Goal: Find specific page/section: Find specific page/section

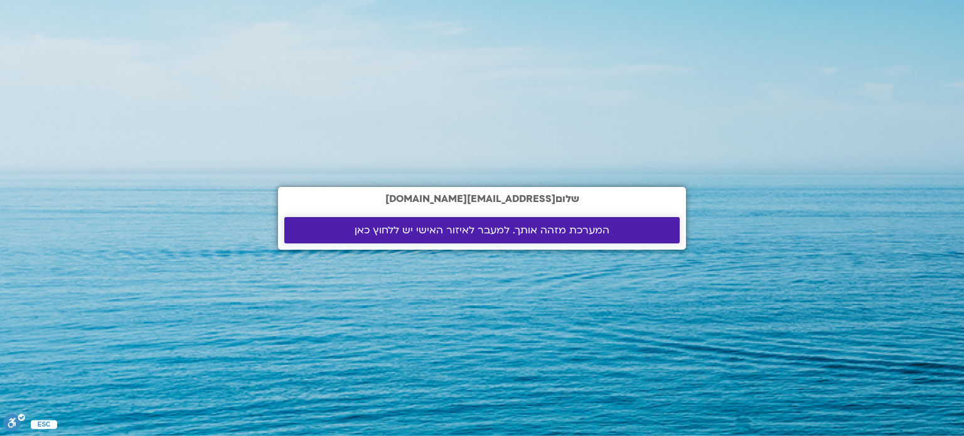
click at [475, 230] on span "המערכת מזהה אותך. למעבר לאיזור האישי יש ללחוץ כאן" at bounding box center [482, 230] width 255 height 11
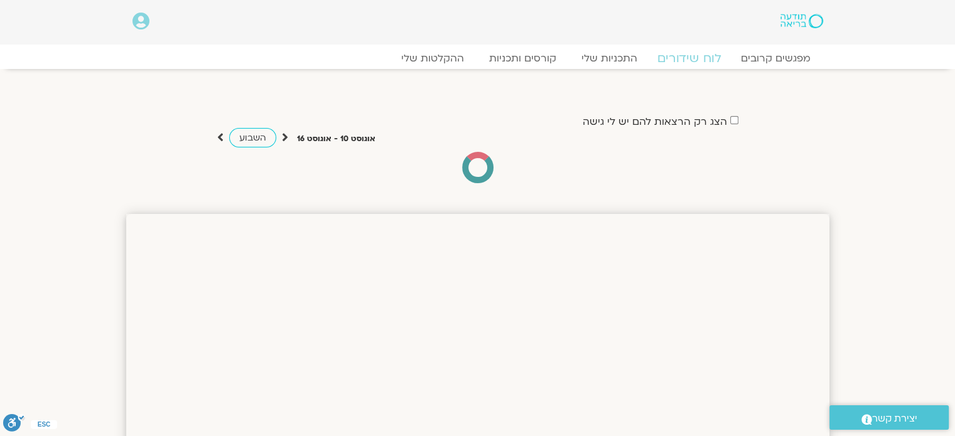
click at [701, 58] on link "לוח שידורים" at bounding box center [689, 58] width 94 height 15
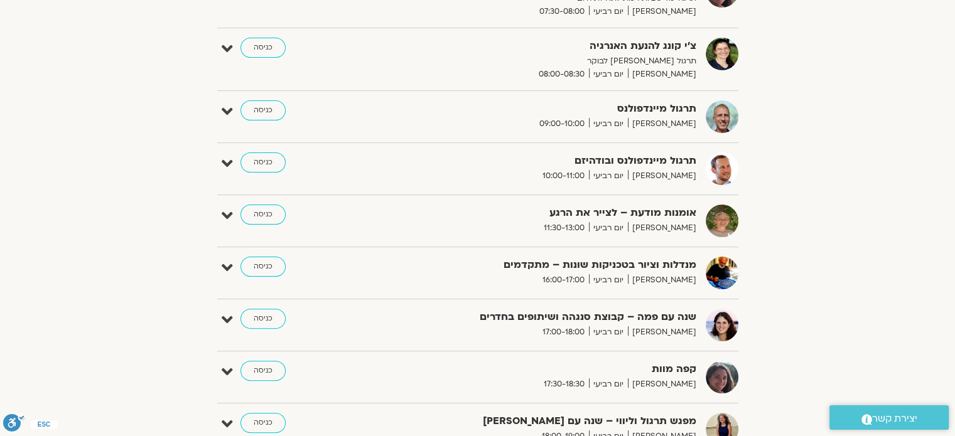
scroll to position [314, 0]
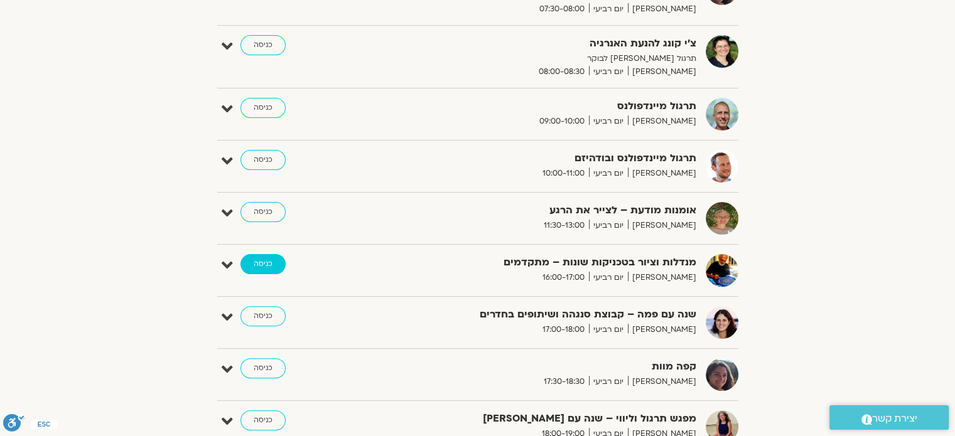
click at [261, 269] on link "כניסה" at bounding box center [262, 264] width 45 height 20
